Goal: Transaction & Acquisition: Purchase product/service

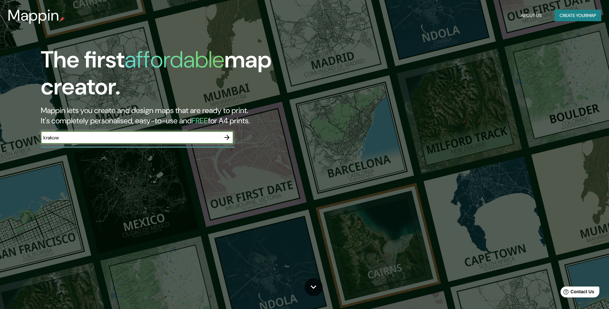
type input "krakow"
click at [229, 136] on icon "button" at bounding box center [227, 138] width 8 height 8
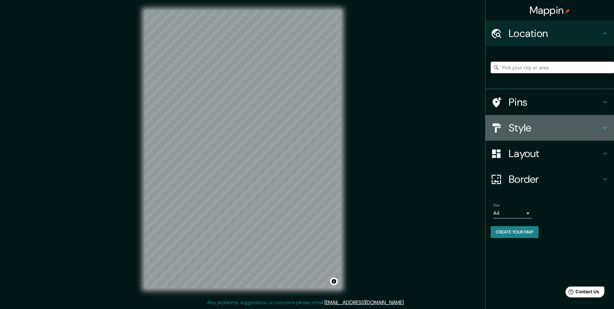
click at [541, 126] on h4 "Style" at bounding box center [554, 127] width 92 height 13
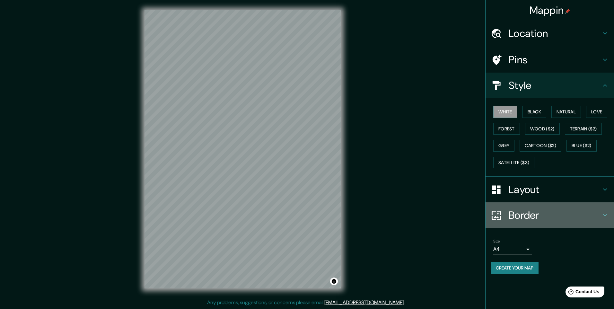
click at [522, 219] on h4 "Border" at bounding box center [554, 215] width 92 height 13
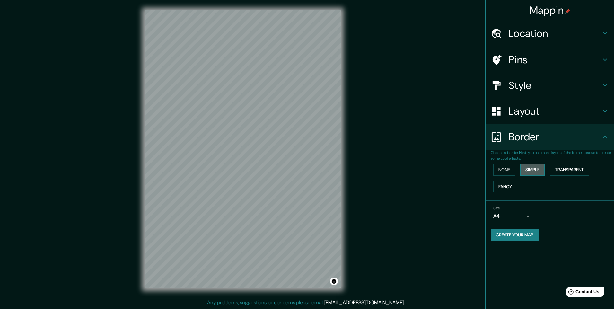
click at [524, 171] on button "Simple" at bounding box center [532, 170] width 24 height 12
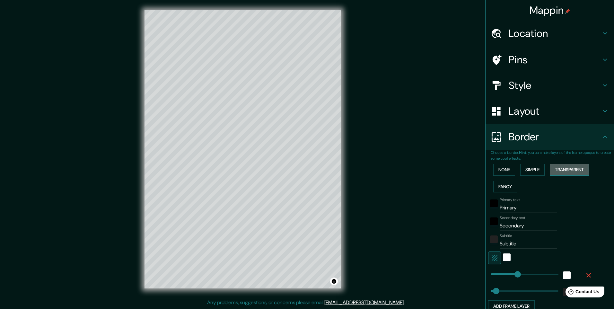
click at [563, 170] on button "Transparent" at bounding box center [569, 170] width 39 height 12
click at [527, 117] on h4 "Layout" at bounding box center [554, 111] width 92 height 13
type input "294"
type input "49"
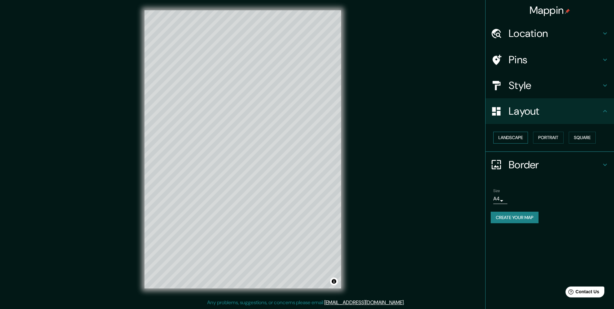
click at [510, 136] on button "Landscape" at bounding box center [510, 138] width 35 height 12
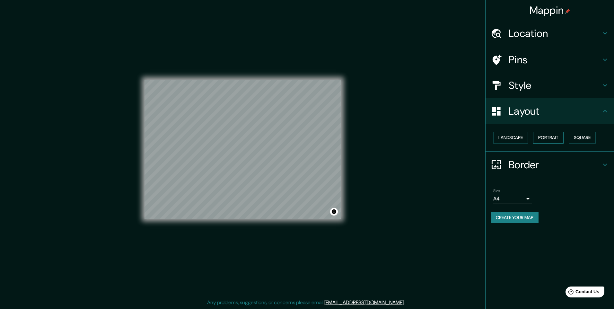
click at [540, 136] on button "Portrait" at bounding box center [548, 138] width 30 height 12
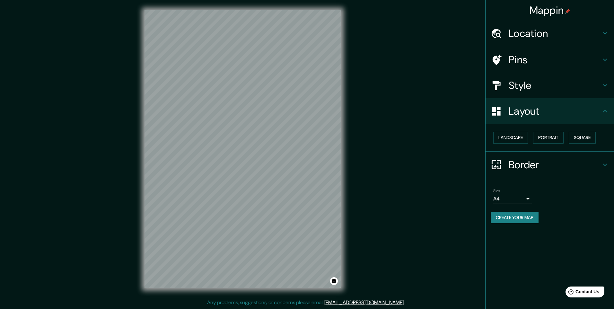
click at [513, 87] on h4 "Style" at bounding box center [554, 85] width 92 height 13
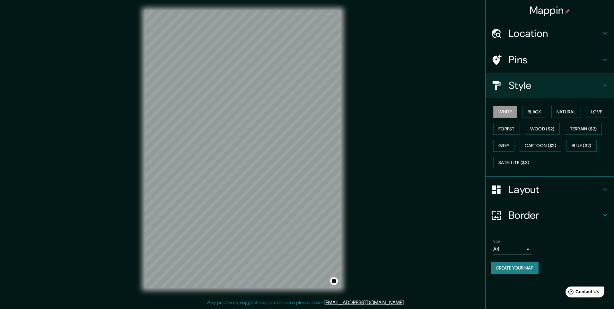
click at [541, 135] on div "White Black Natural Love Forest Wood ($2) Terrain ($2) Grey Cartoon ($2) Blue (…" at bounding box center [551, 136] width 123 height 67
click at [542, 143] on button "Cartoon ($2)" at bounding box center [540, 146] width 42 height 12
click at [547, 130] on button "Wood ($2)" at bounding box center [542, 129] width 35 height 12
